Goal: Task Accomplishment & Management: Use online tool/utility

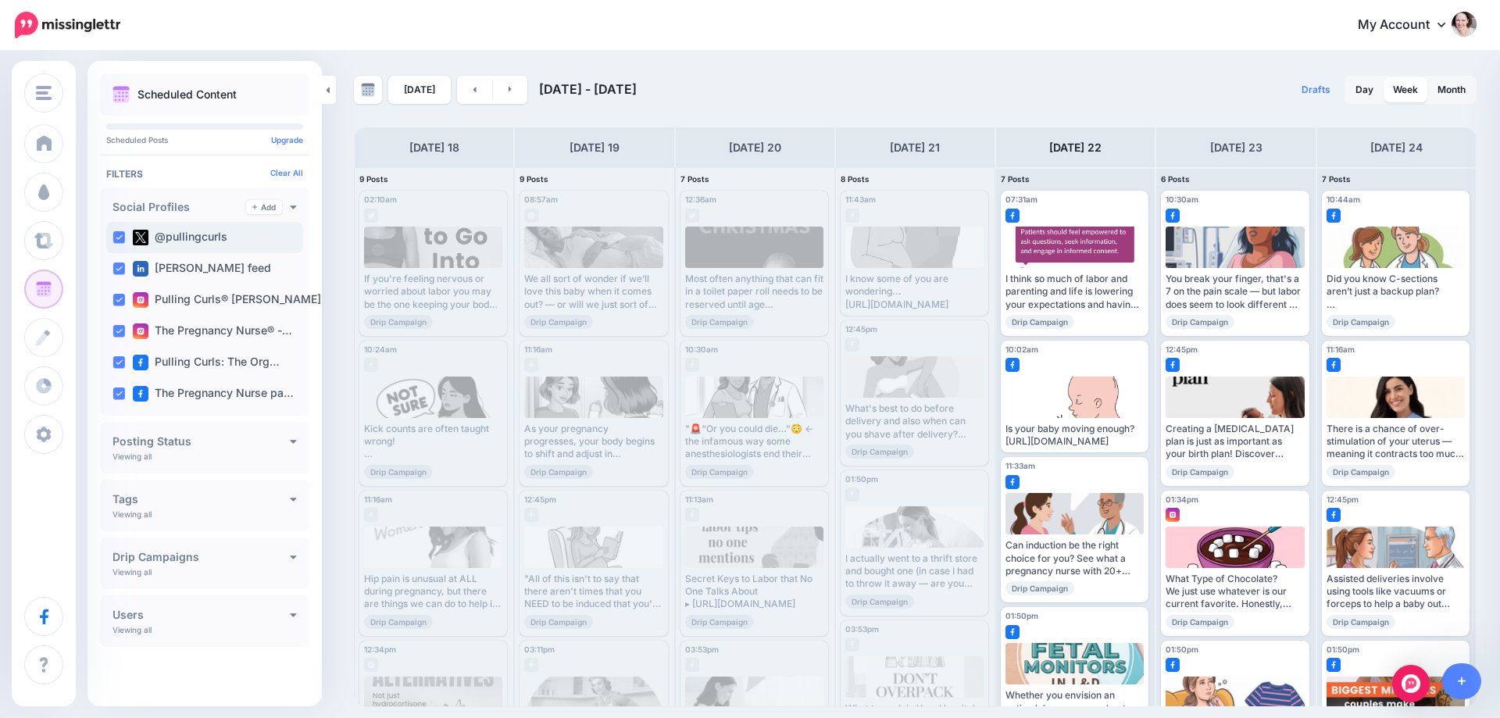
click at [120, 239] on ins at bounding box center [118, 237] width 12 height 12
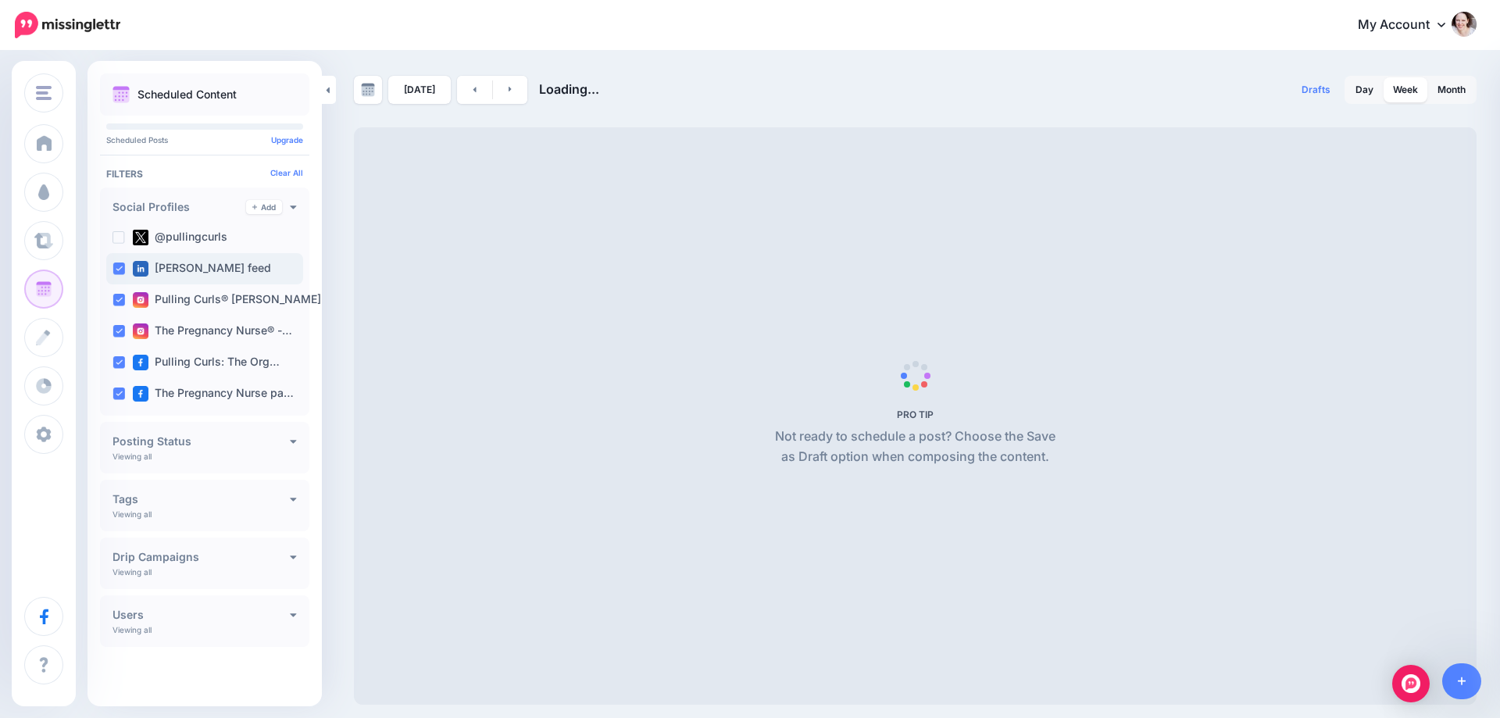
click at [123, 270] on ins at bounding box center [118, 268] width 12 height 12
click at [116, 302] on ins at bounding box center [118, 300] width 12 height 12
click at [120, 333] on ins at bounding box center [118, 331] width 12 height 12
click at [120, 360] on ins at bounding box center [118, 362] width 12 height 12
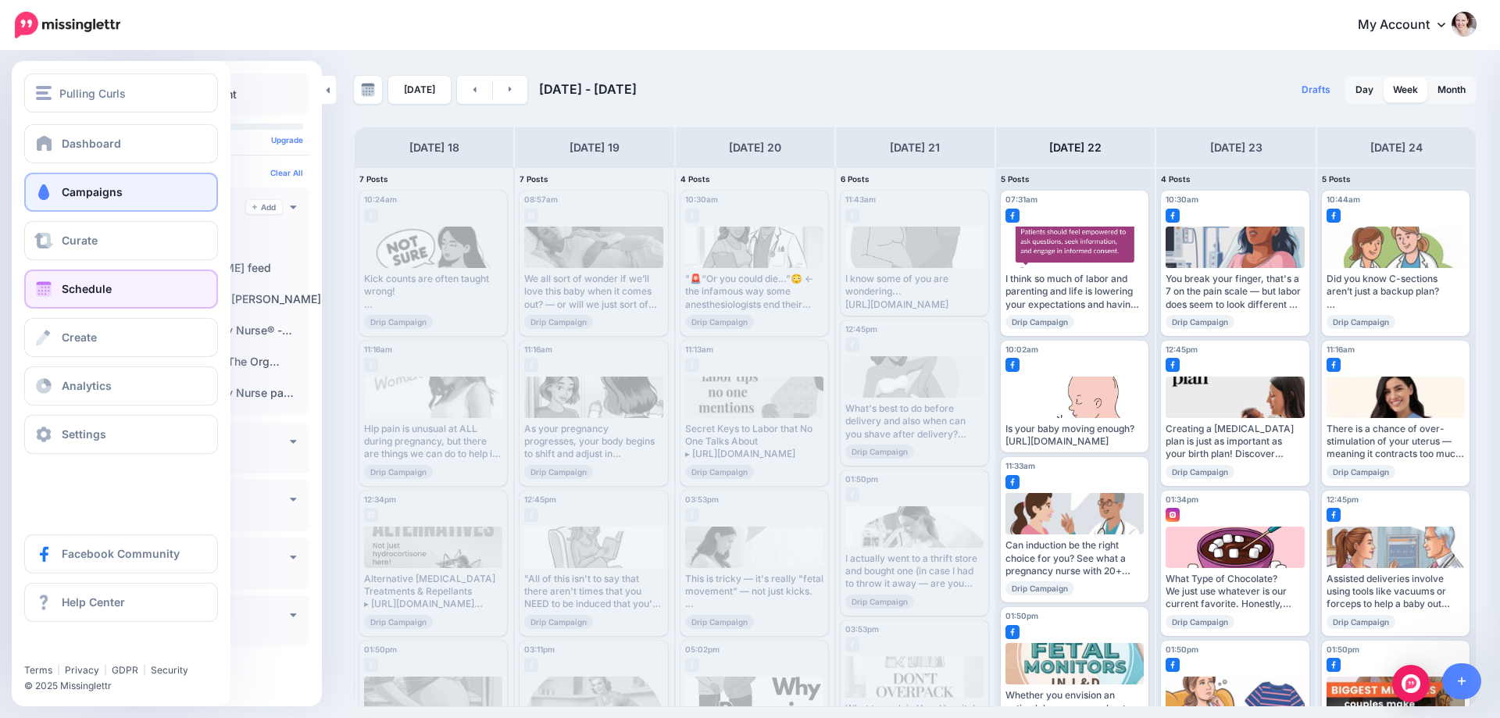
drag, startPoint x: 53, startPoint y: 204, endPoint x: 85, endPoint y: 222, distance: 36.7
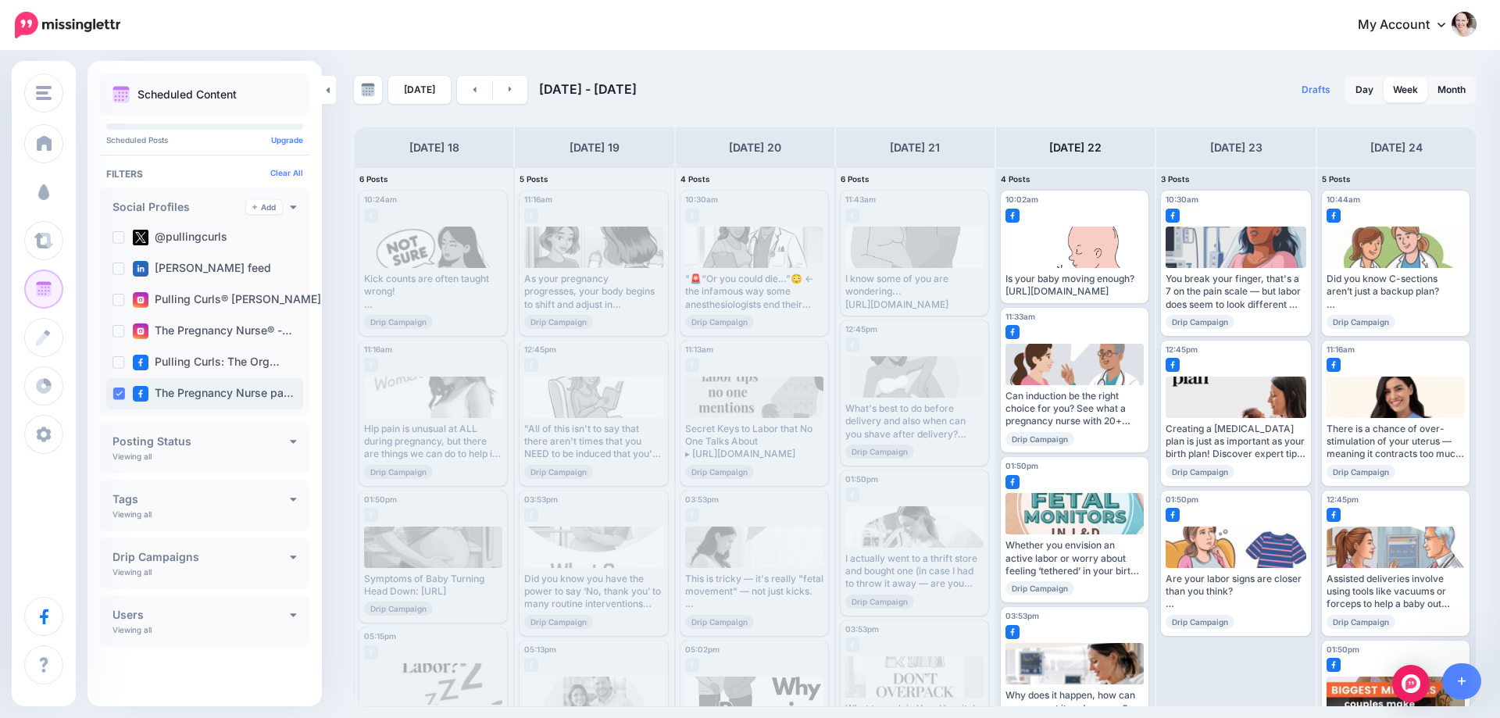
click at [114, 397] on ins at bounding box center [118, 393] width 12 height 12
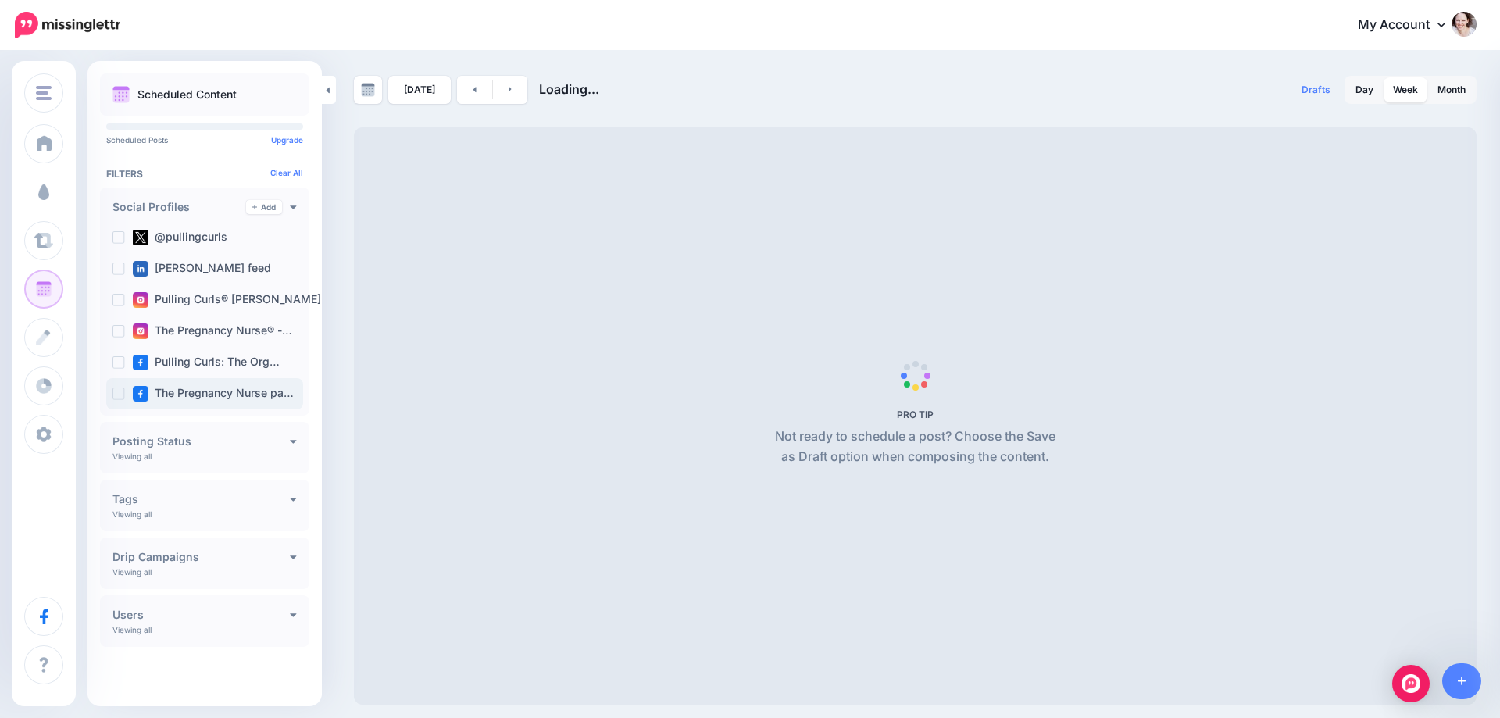
drag, startPoint x: 120, startPoint y: 395, endPoint x: 268, endPoint y: 0, distance: 422.2
click at [120, 395] on ins at bounding box center [118, 393] width 12 height 12
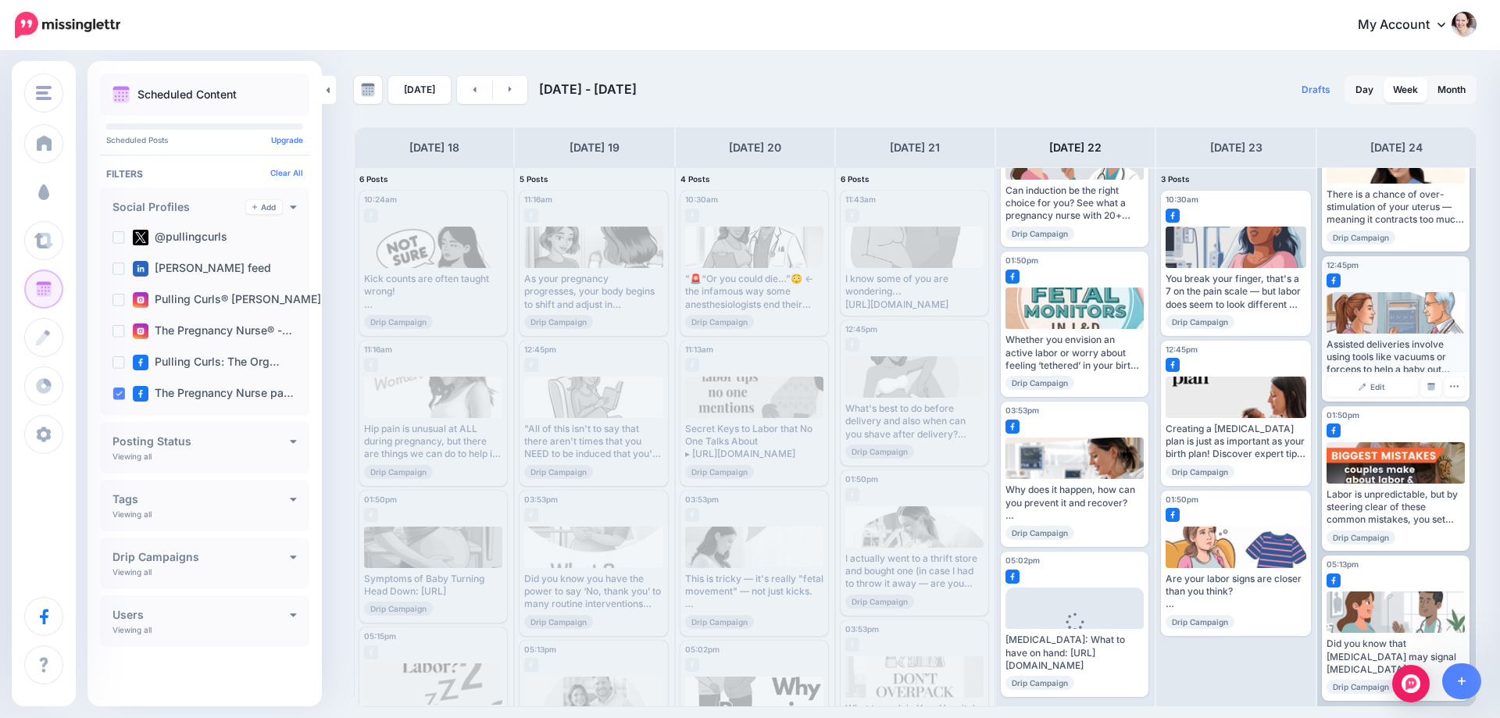
scroll to position [238, 0]
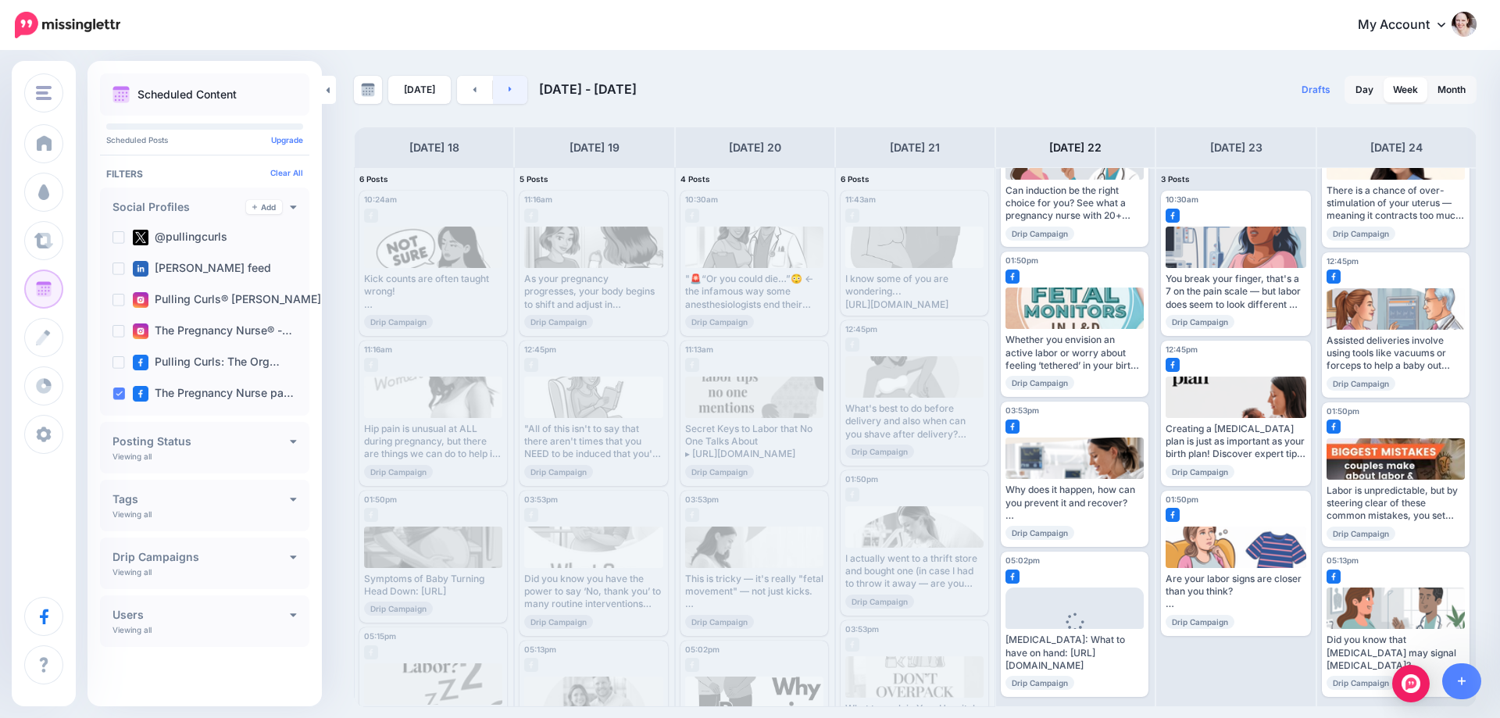
click at [493, 87] on link at bounding box center [510, 90] width 35 height 28
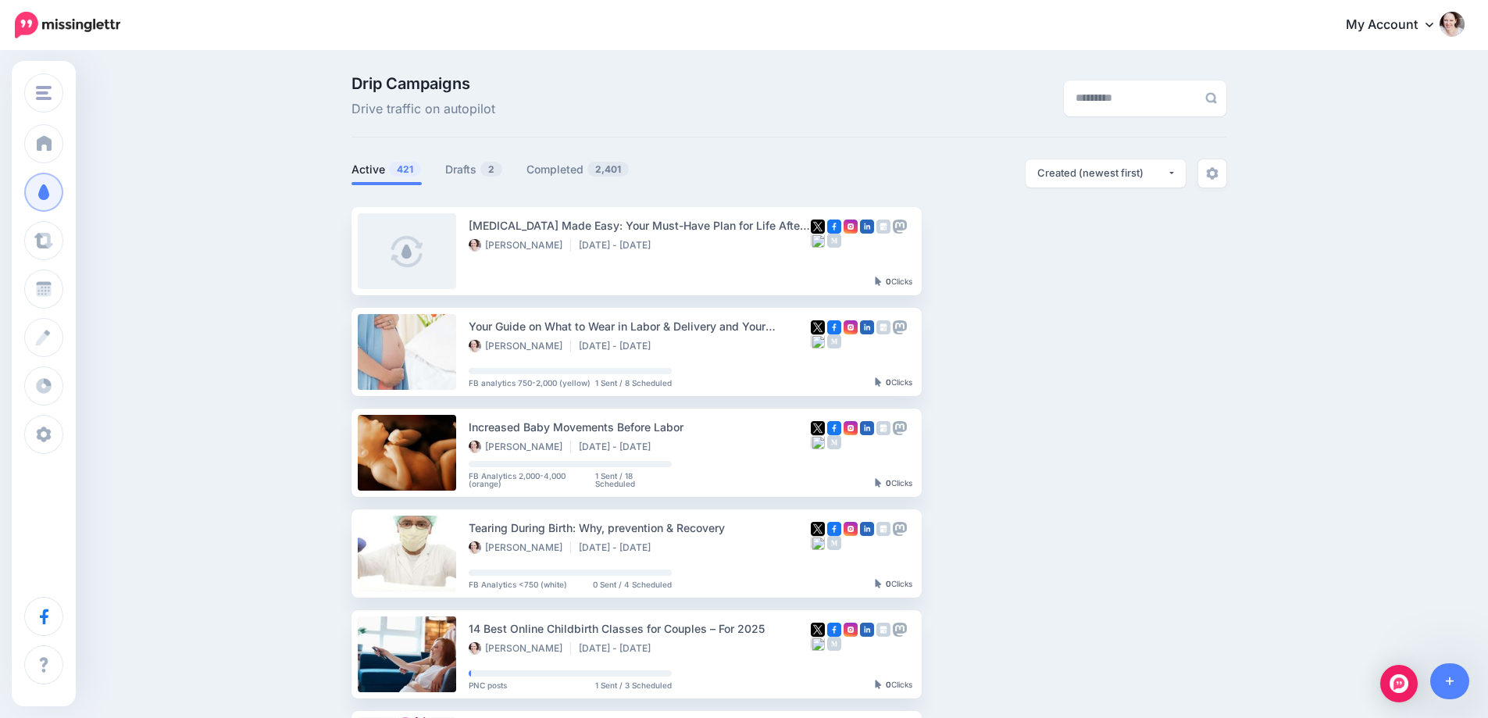
click at [449, 173] on ul "Active 421 Drafts 2 Completed 2,401" at bounding box center [570, 172] width 437 height 26
click at [466, 172] on link "Drafts 2" at bounding box center [474, 169] width 58 height 19
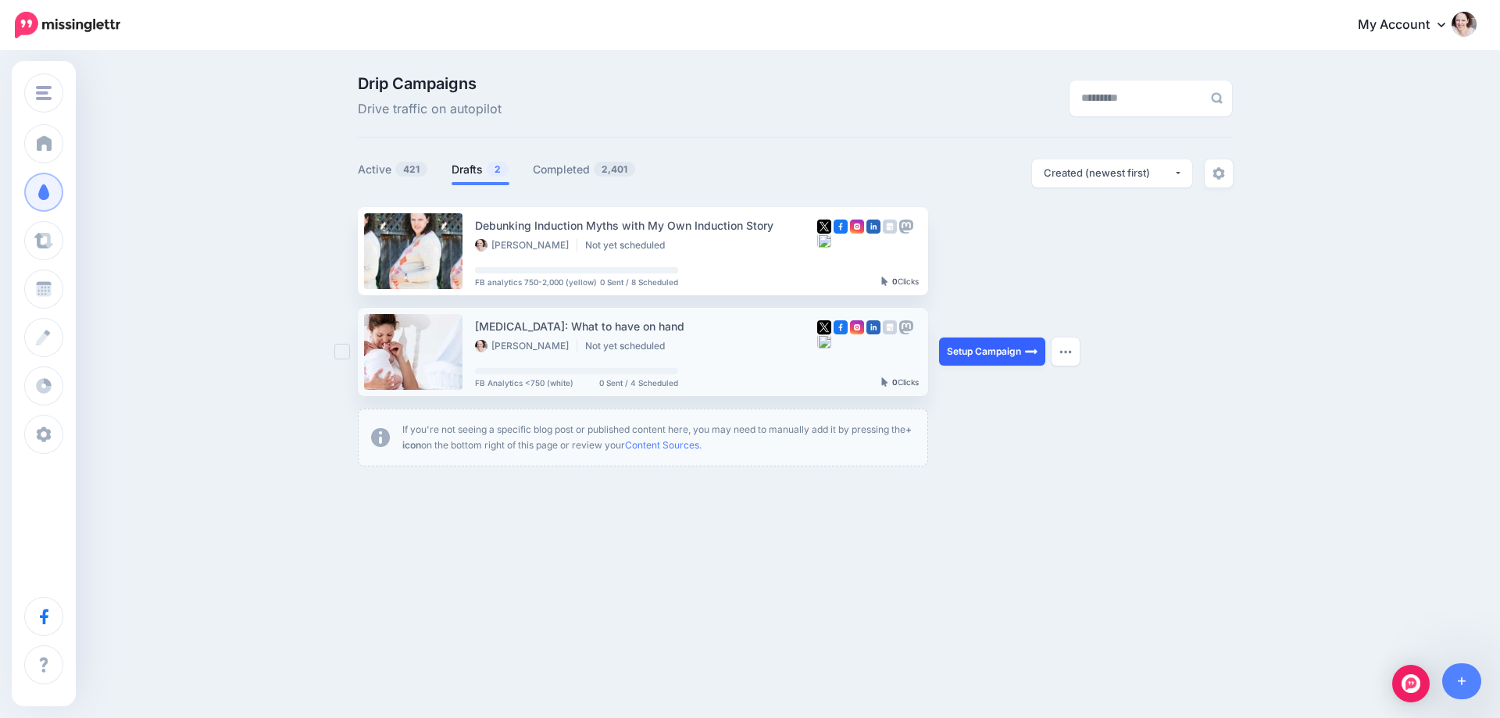
click at [1007, 355] on link "Setup Campaign" at bounding box center [992, 351] width 106 height 28
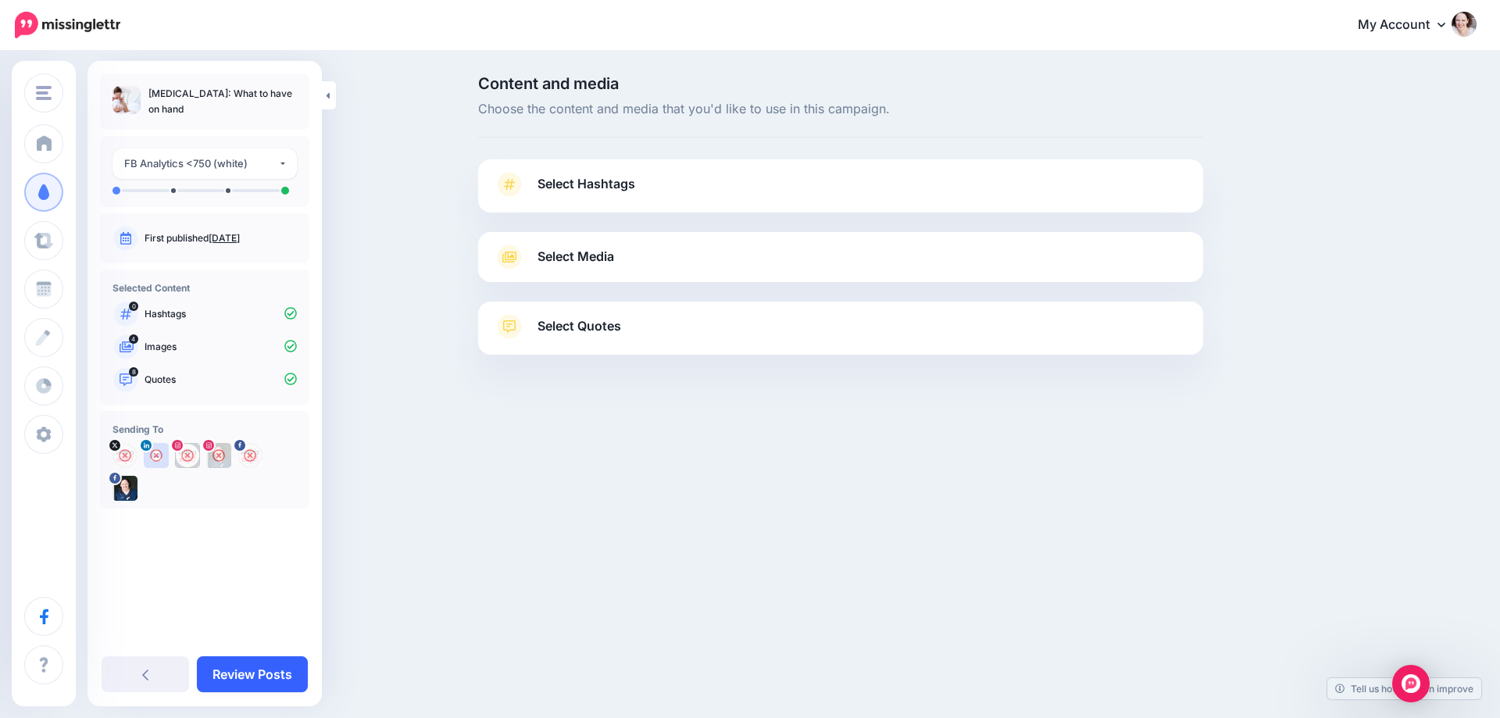
click at [254, 667] on link "Review Posts" at bounding box center [252, 674] width 111 height 36
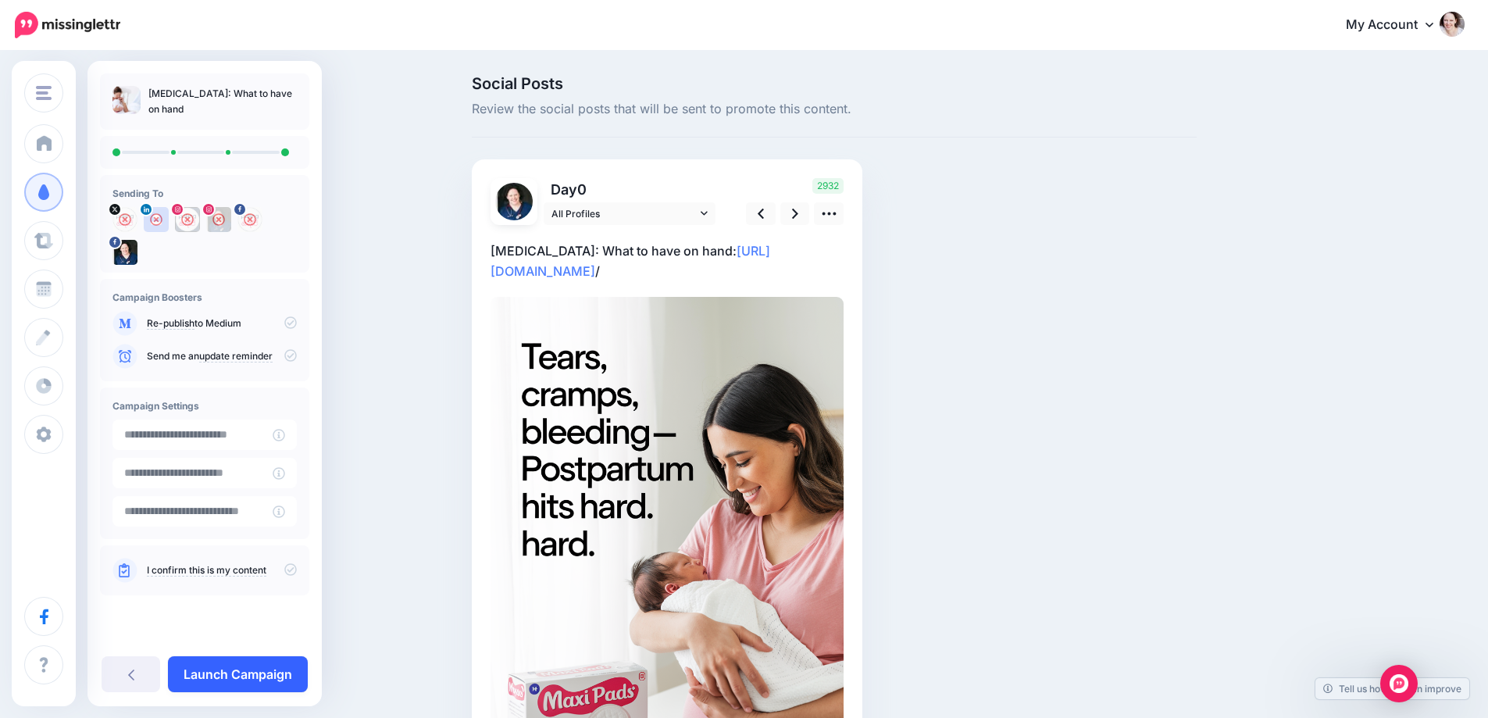
click at [220, 677] on link "Launch Campaign" at bounding box center [238, 674] width 140 height 36
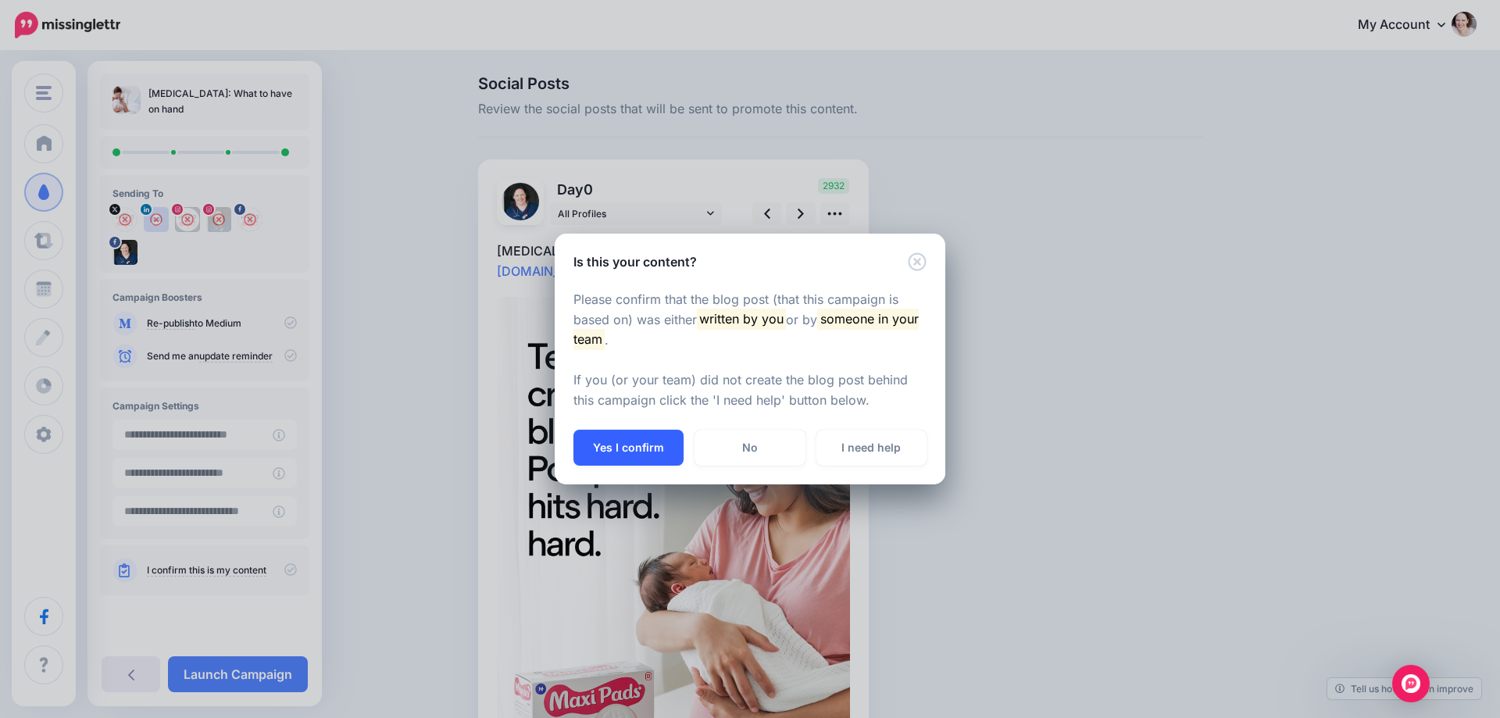
click at [639, 448] on button "Yes I confirm" at bounding box center [628, 448] width 110 height 36
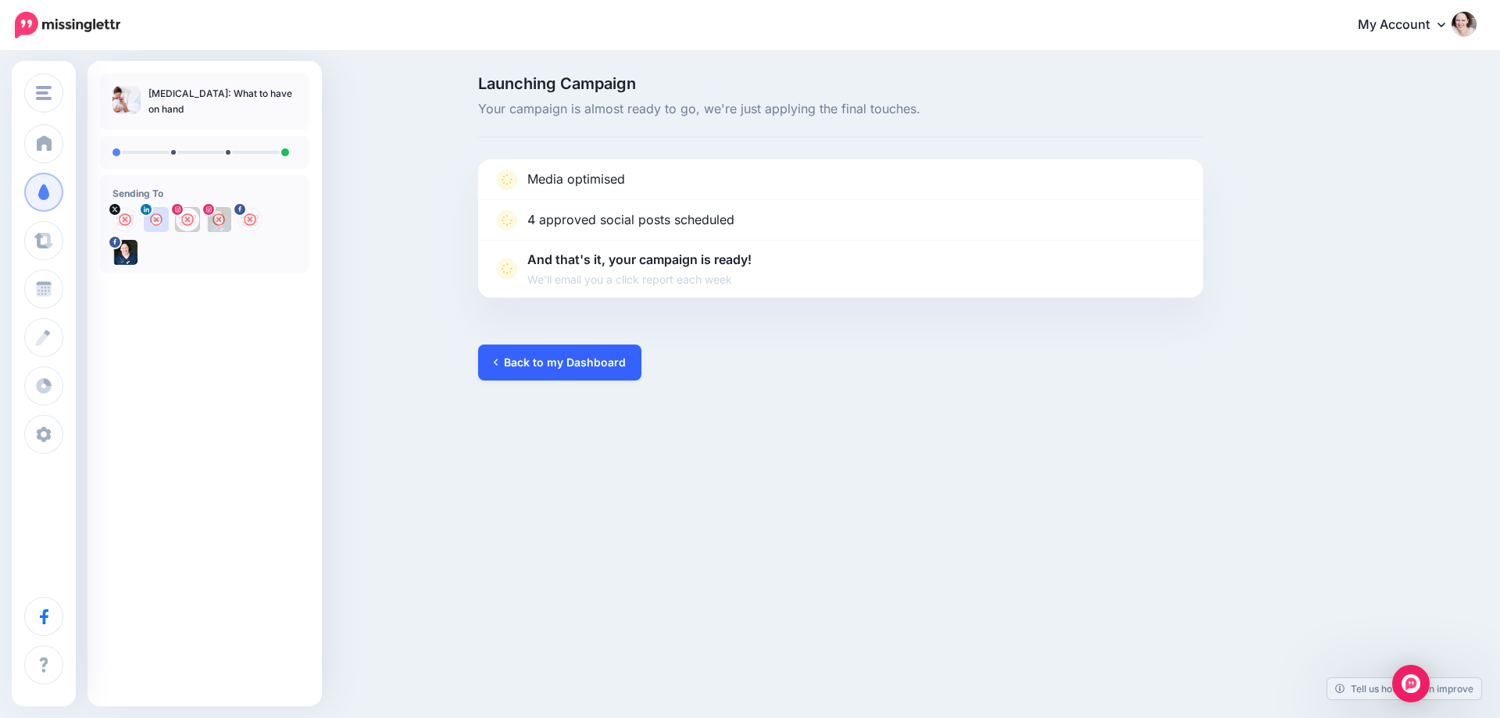
click at [555, 352] on link "Back to my Dashboard" at bounding box center [559, 363] width 163 height 36
